Goal: Navigation & Orientation: Understand site structure

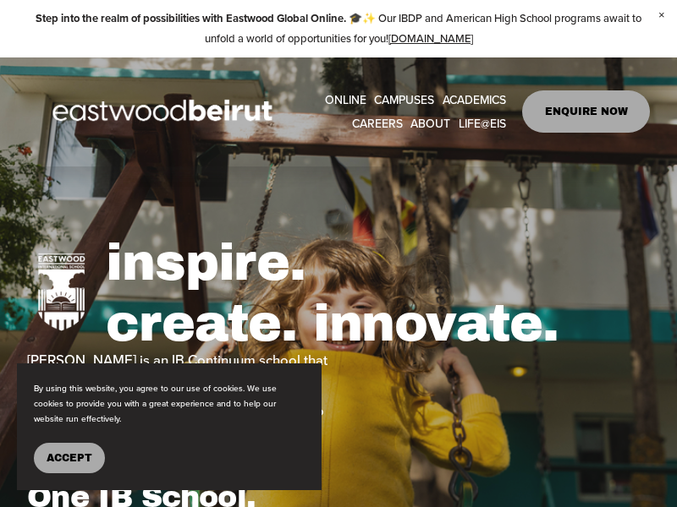
type input "*****"
